Goal: Transaction & Acquisition: Purchase product/service

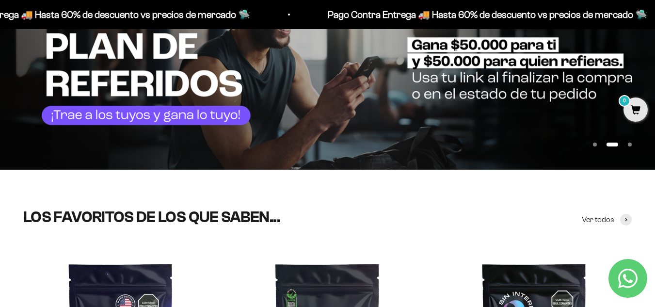
scroll to position [97, 0]
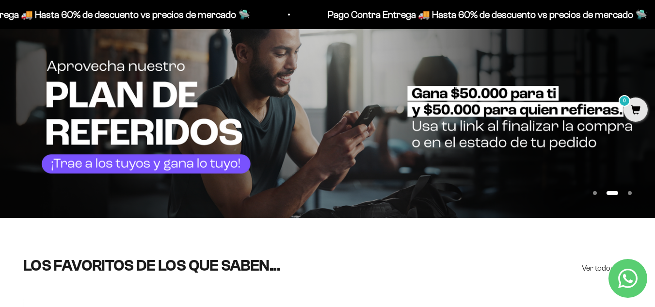
click at [16, 77] on img at bounding box center [327, 111] width 655 height 214
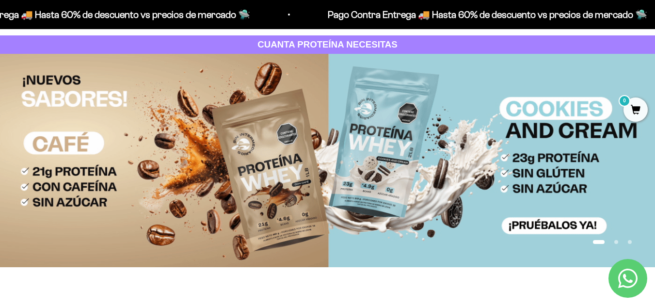
scroll to position [0, 0]
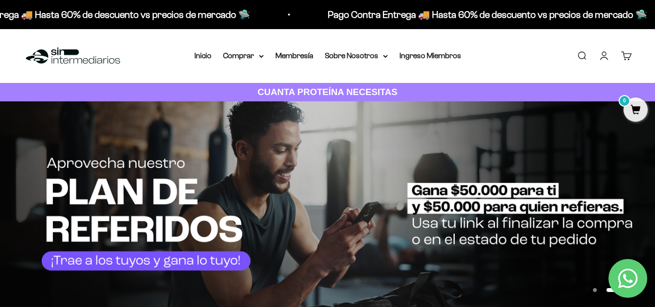
click at [627, 174] on img at bounding box center [327, 208] width 655 height 214
click at [261, 53] on summary "Comprar" at bounding box center [243, 55] width 41 height 13
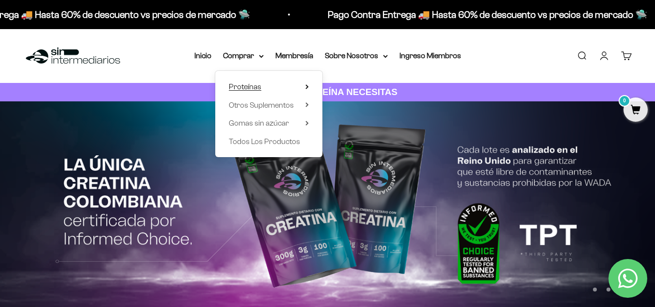
click at [307, 88] on icon at bounding box center [307, 87] width 2 height 4
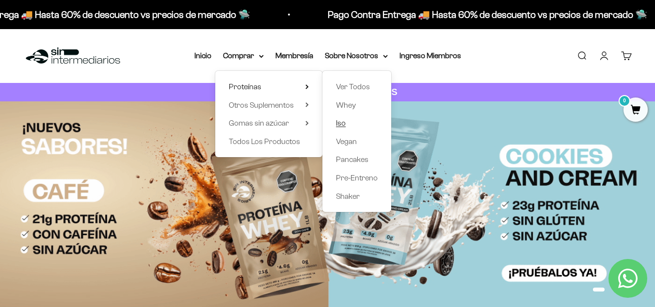
click at [342, 127] on span "Iso" at bounding box center [341, 123] width 10 height 8
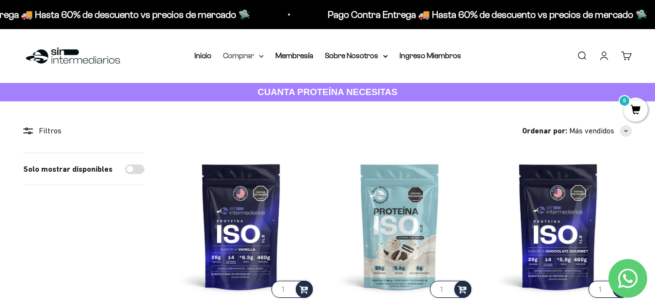
click at [263, 54] on summary "Comprar" at bounding box center [243, 55] width 41 height 13
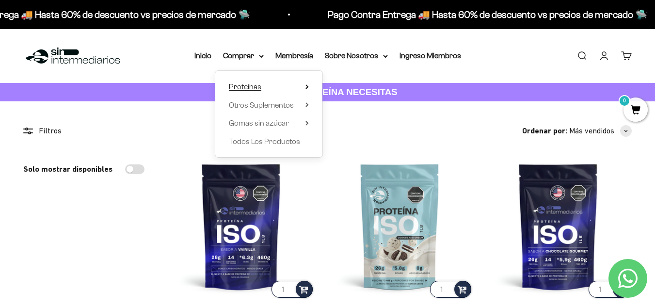
click at [304, 85] on summary "Proteínas" at bounding box center [269, 87] width 80 height 13
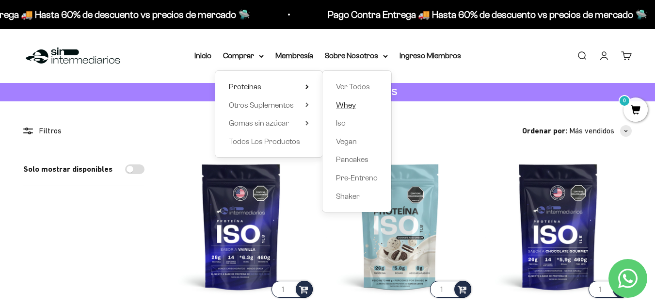
click at [348, 104] on span "Whey" at bounding box center [346, 105] width 20 height 8
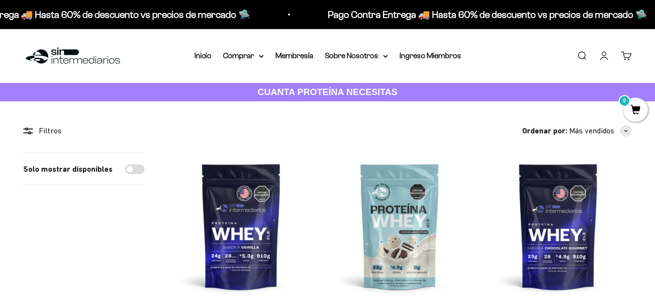
scroll to position [145, 0]
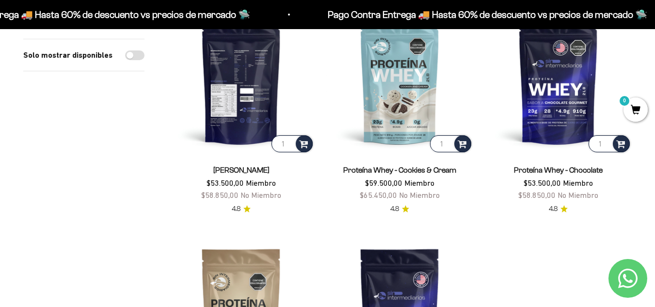
click at [218, 95] on img at bounding box center [241, 80] width 147 height 147
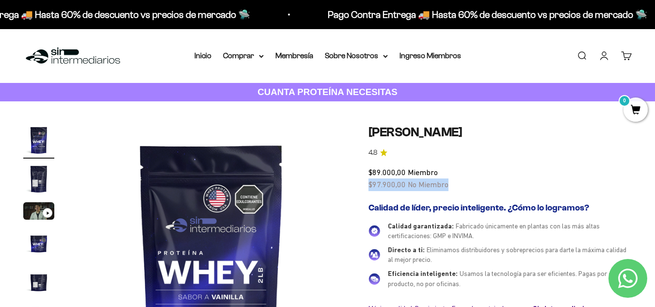
drag, startPoint x: 366, startPoint y: 185, endPoint x: 449, endPoint y: 187, distance: 83.0
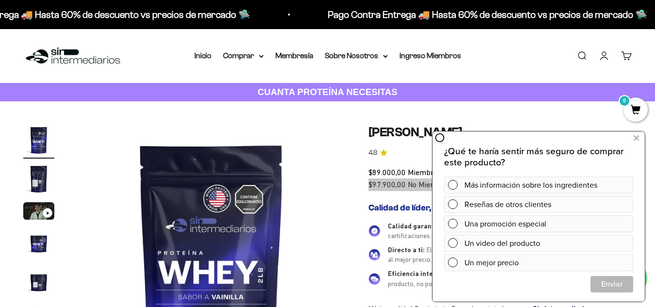
click at [627, 139] on div "¿Qué te haría sentir más seguro de comprar este producto? Más información sobre…" at bounding box center [539, 215] width 212 height 171
click at [638, 141] on icon at bounding box center [636, 138] width 5 height 13
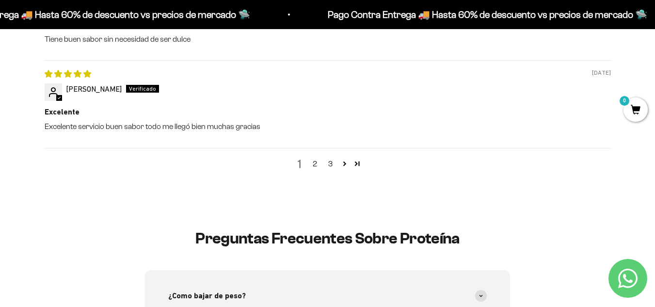
scroll to position [1600, 0]
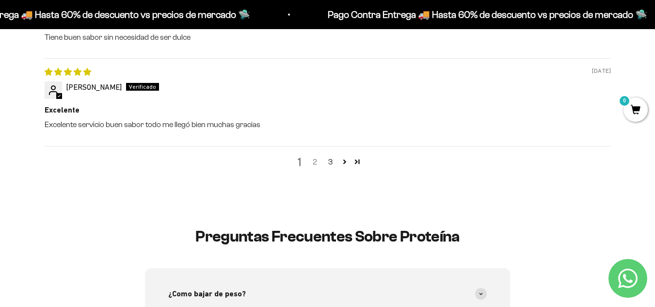
click at [314, 167] on link "2" at bounding box center [315, 162] width 16 height 12
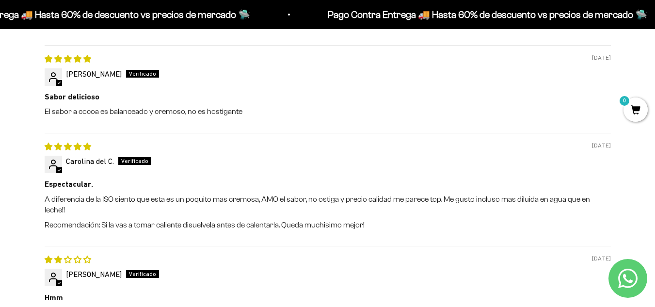
scroll to position [1565, 0]
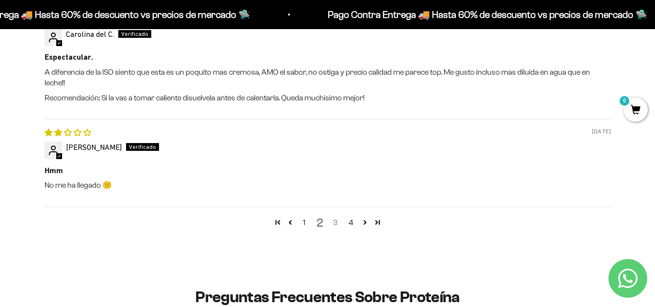
click at [335, 217] on link "3" at bounding box center [336, 223] width 16 height 12
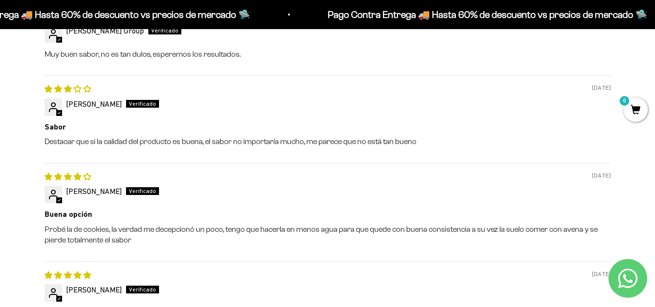
scroll to position [1468, 0]
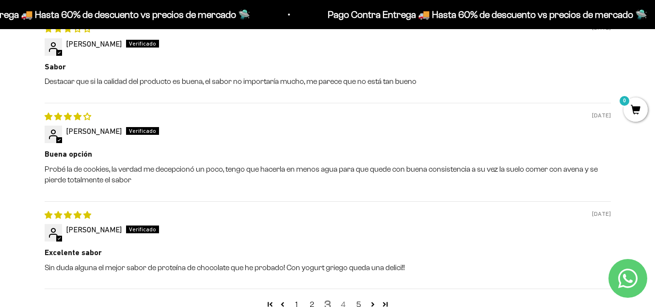
click at [345, 304] on link "4" at bounding box center [344, 305] width 16 height 12
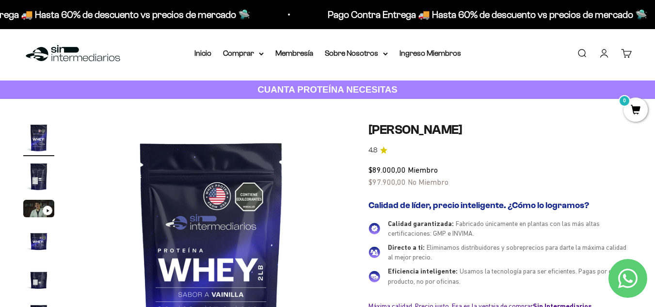
scroll to position [0, 0]
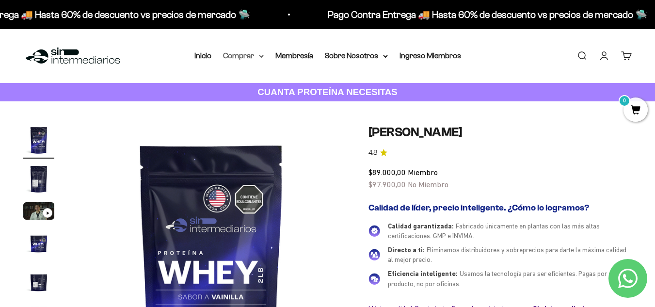
click at [247, 58] on summary "Comprar" at bounding box center [243, 55] width 41 height 13
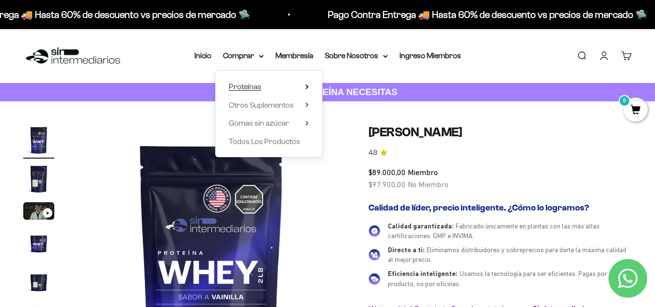
click at [268, 92] on summary "Proteínas" at bounding box center [269, 87] width 80 height 13
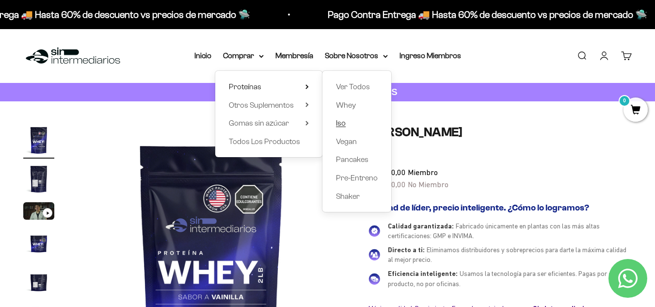
click at [338, 121] on span "Iso" at bounding box center [341, 123] width 10 height 8
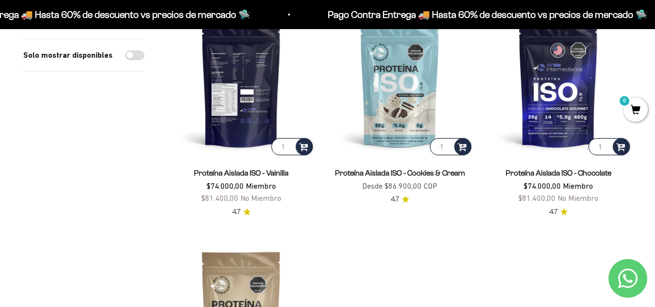
scroll to position [48, 0]
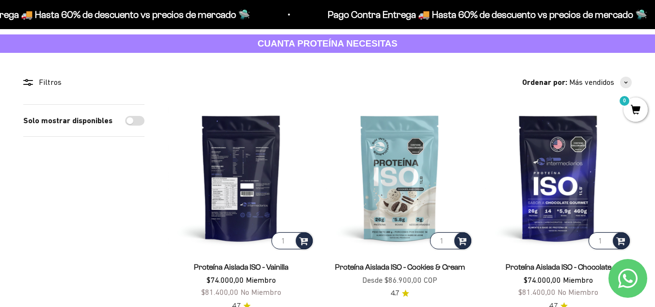
click at [236, 156] on img at bounding box center [241, 177] width 147 height 147
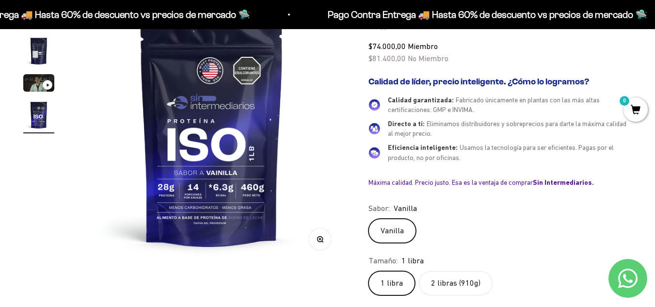
scroll to position [145, 0]
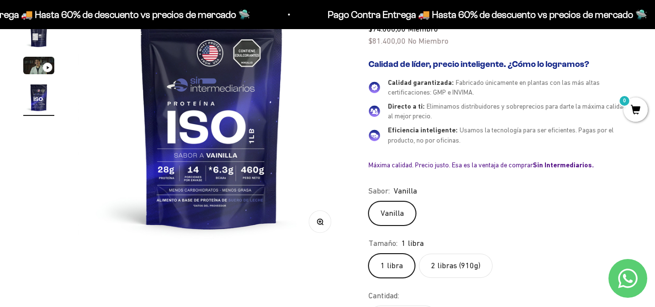
click at [443, 262] on label "2 libras (910g)" at bounding box center [456, 266] width 74 height 24
click at [369, 254] on input "2 libras (910g)" at bounding box center [368, 253] width 0 height 0
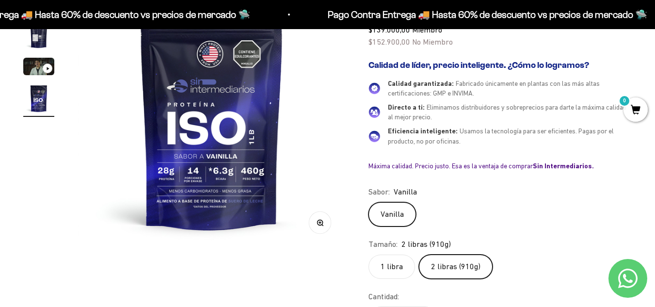
scroll to position [145, 0]
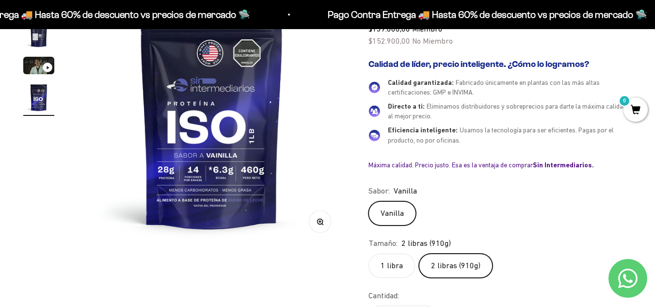
click at [398, 265] on label "1 libra" at bounding box center [392, 266] width 47 height 24
click at [369, 254] on input "1 libra" at bounding box center [368, 253] width 0 height 0
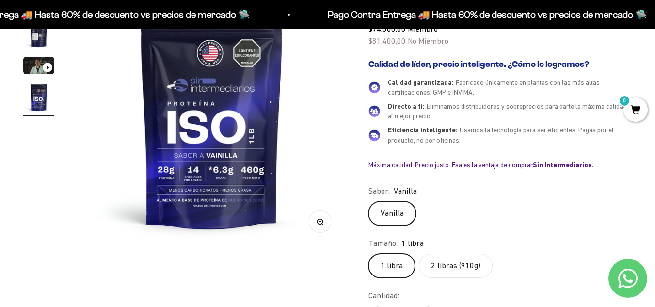
click at [449, 263] on label "2 libras (910g)" at bounding box center [456, 266] width 74 height 24
click at [369, 254] on input "2 libras (910g)" at bounding box center [368, 253] width 0 height 0
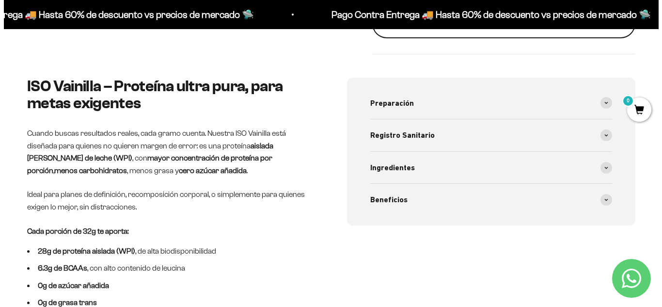
scroll to position [291, 0]
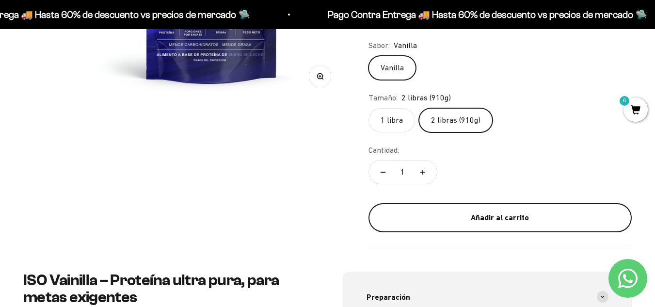
click at [438, 213] on div "Añadir al carrito" at bounding box center [500, 217] width 225 height 13
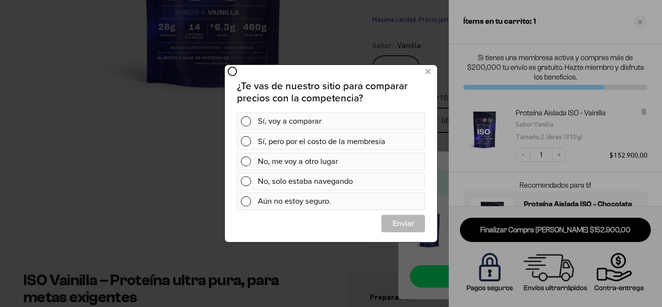
scroll to position [0, 0]
click at [431, 68] on icon at bounding box center [428, 71] width 5 height 13
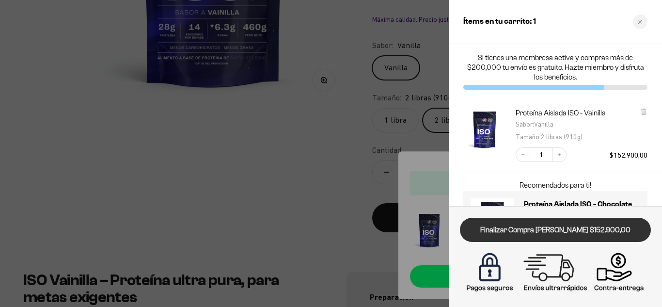
click at [528, 226] on link "Finalizar Compra [PERSON_NAME] $152.900,00" at bounding box center [555, 230] width 191 height 25
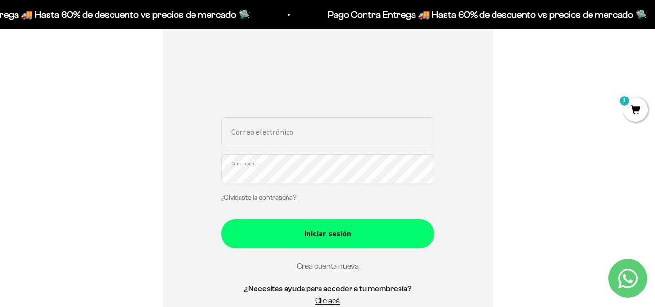
scroll to position [145, 0]
click at [291, 138] on input "Correo electrónico" at bounding box center [327, 131] width 213 height 29
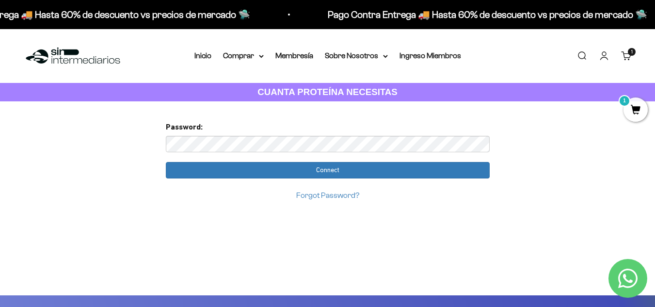
click at [277, 134] on div "Password:" at bounding box center [328, 136] width 324 height 31
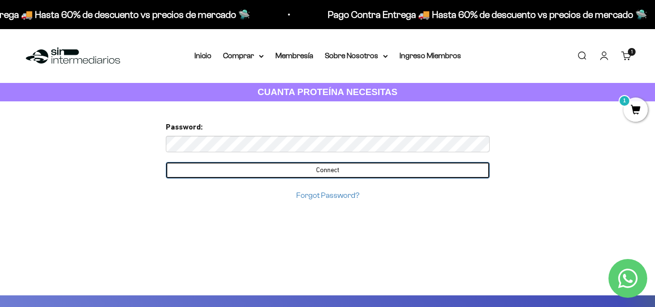
click at [381, 171] on input "Connect" at bounding box center [328, 170] width 324 height 16
click at [238, 170] on input "Connect" at bounding box center [328, 170] width 324 height 16
